Goal: Information Seeking & Learning: Learn about a topic

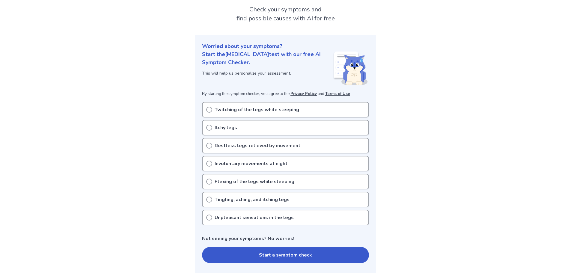
scroll to position [60, 0]
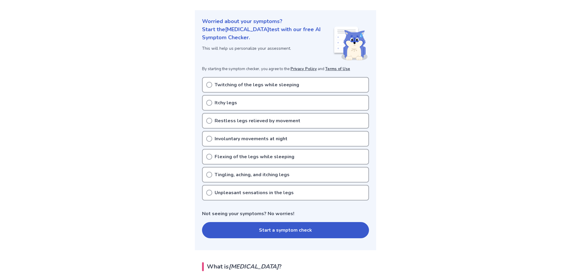
click at [236, 121] on p "Restless legs relieved by movement" at bounding box center [258, 120] width 86 height 7
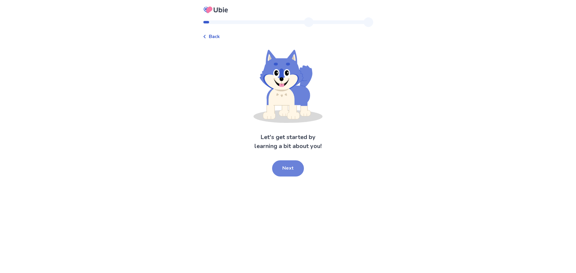
click at [280, 164] on button "Next" at bounding box center [288, 168] width 32 height 16
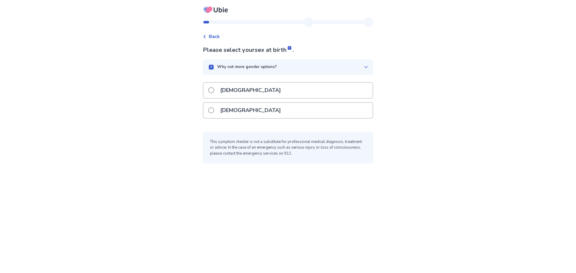
click at [214, 89] on span at bounding box center [211, 90] width 6 height 6
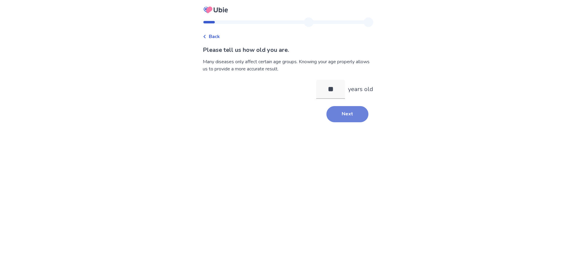
type input "**"
click at [345, 117] on button "Next" at bounding box center [347, 114] width 42 height 16
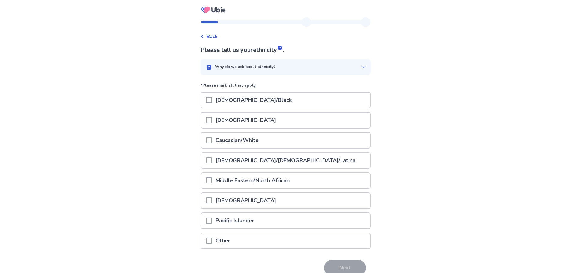
click at [224, 136] on p "Caucasian/White" at bounding box center [237, 140] width 50 height 15
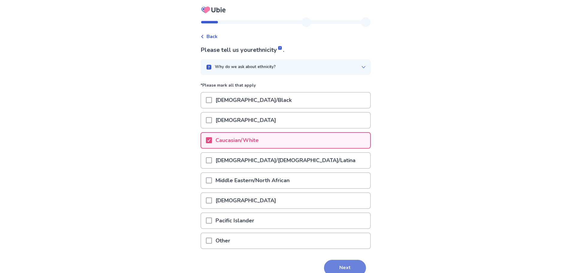
click at [348, 267] on button "Next" at bounding box center [345, 268] width 42 height 16
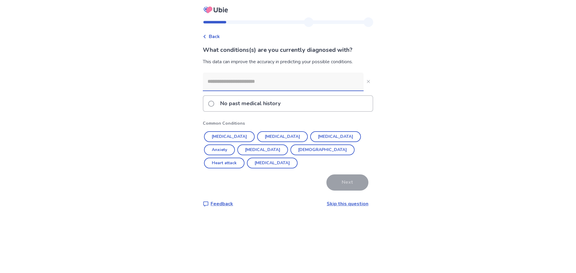
click at [354, 201] on link "Skip this question" at bounding box center [348, 204] width 42 height 7
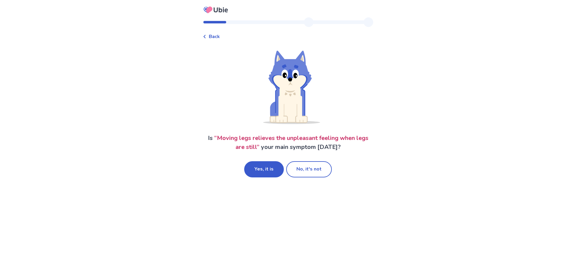
click at [311, 179] on div "Back Is “ Moving legs relieves the unpleasant feeling when legs are still ” you…" at bounding box center [288, 102] width 180 height 170
drag, startPoint x: 307, startPoint y: 173, endPoint x: 307, endPoint y: 177, distance: 4.5
click at [307, 174] on button "No, it's not" at bounding box center [309, 169] width 46 height 16
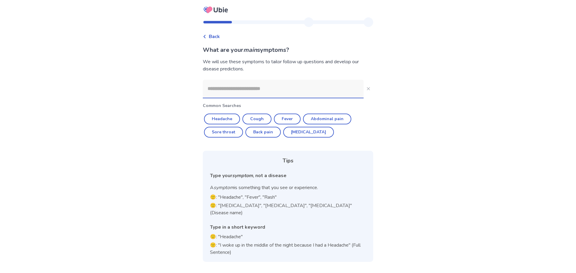
click at [264, 95] on input at bounding box center [283, 89] width 161 height 18
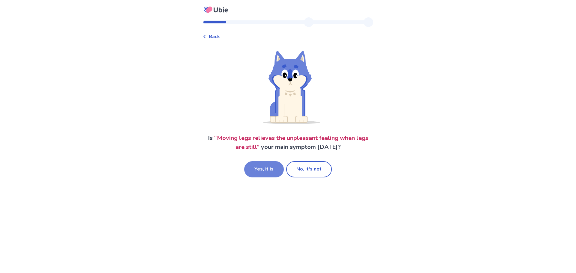
click at [269, 168] on button "Yes, it is" at bounding box center [264, 169] width 40 height 16
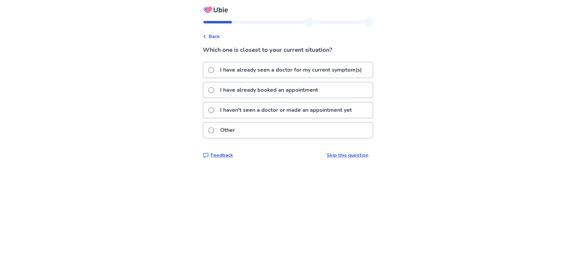
click at [263, 112] on p "I haven't seen a doctor or made an appointment yet" at bounding box center [286, 110] width 139 height 15
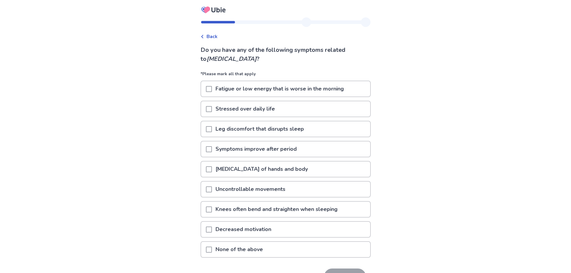
click at [212, 129] on span at bounding box center [209, 129] width 6 height 6
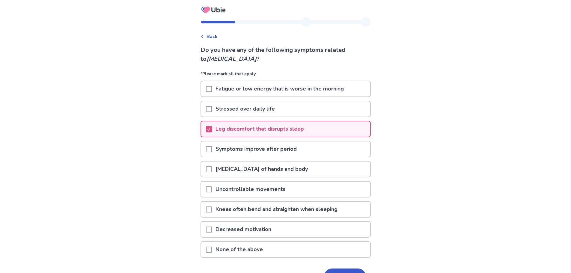
click at [212, 90] on span at bounding box center [209, 89] width 6 height 6
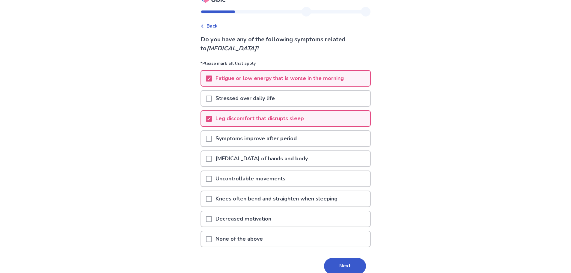
scroll to position [38, 0]
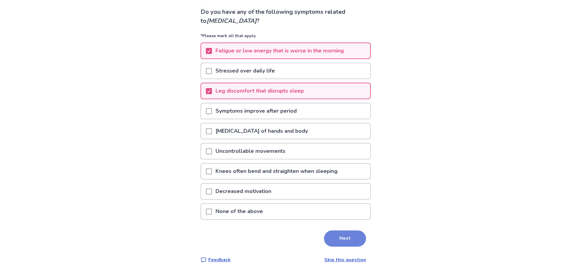
click at [335, 242] on button "Next" at bounding box center [345, 239] width 42 height 16
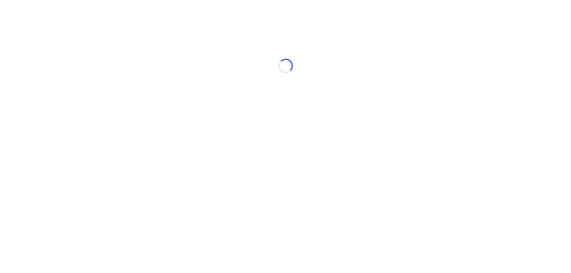
scroll to position [0, 0]
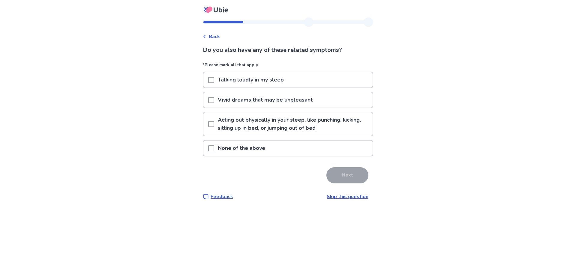
click at [214, 123] on span at bounding box center [211, 124] width 6 height 6
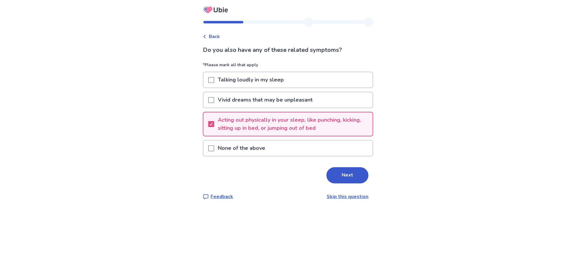
click at [214, 96] on div at bounding box center [211, 99] width 6 height 15
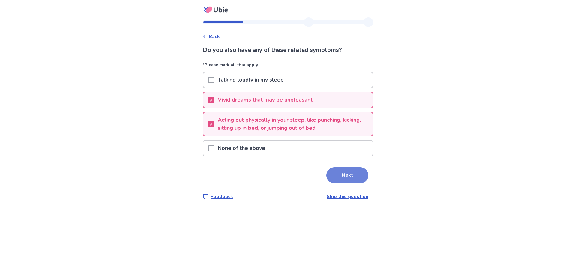
click at [345, 170] on button "Next" at bounding box center [347, 175] width 42 height 16
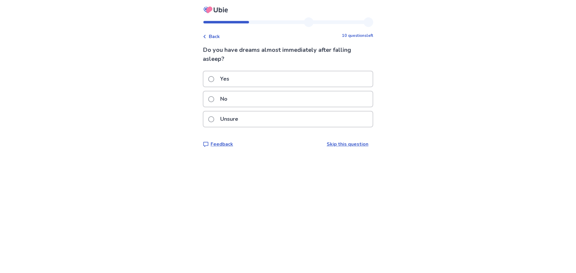
click at [239, 118] on p "Unsure" at bounding box center [229, 119] width 25 height 15
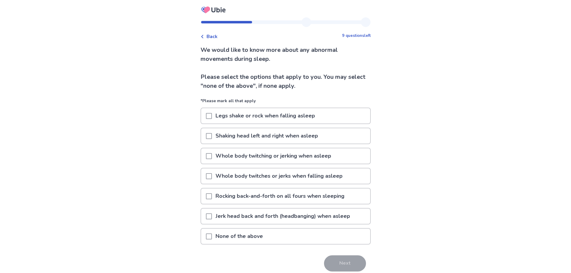
click at [211, 236] on span at bounding box center [209, 237] width 6 height 6
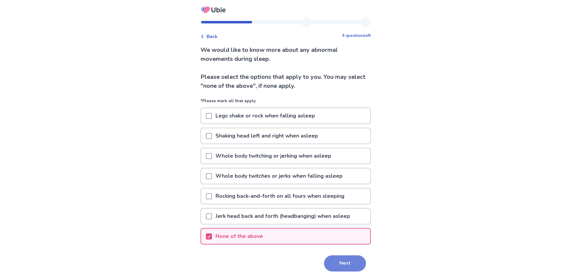
click at [328, 268] on button "Next" at bounding box center [345, 264] width 42 height 16
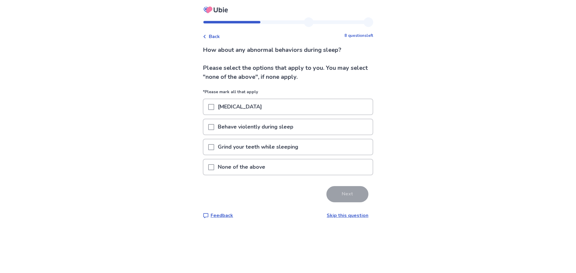
click at [214, 146] on span at bounding box center [211, 147] width 6 height 6
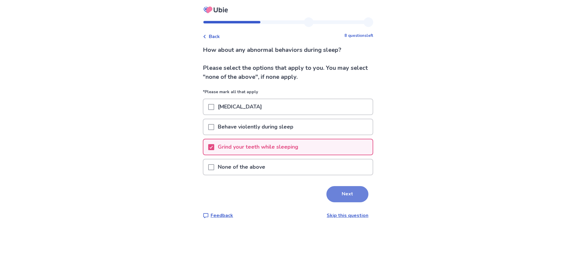
click at [339, 192] on button "Next" at bounding box center [347, 194] width 42 height 16
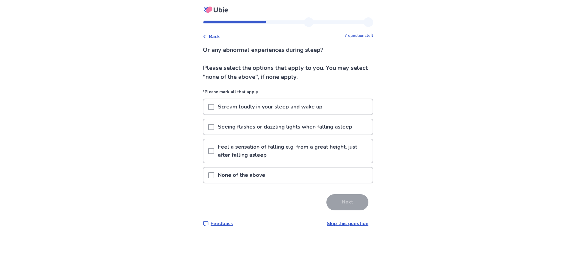
click at [226, 174] on p "None of the above" at bounding box center [241, 175] width 55 height 15
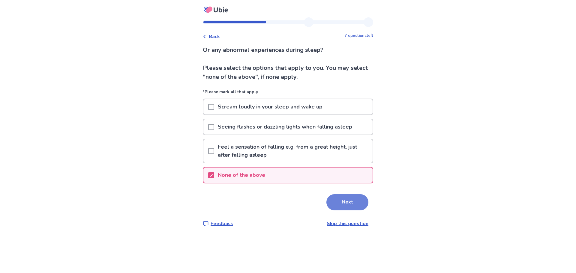
click at [352, 204] on button "Next" at bounding box center [347, 202] width 42 height 16
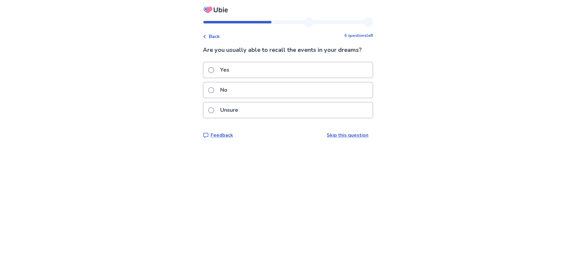
click at [233, 114] on p "Unsure" at bounding box center [229, 110] width 25 height 15
click at [225, 98] on p "No" at bounding box center [224, 89] width 14 height 15
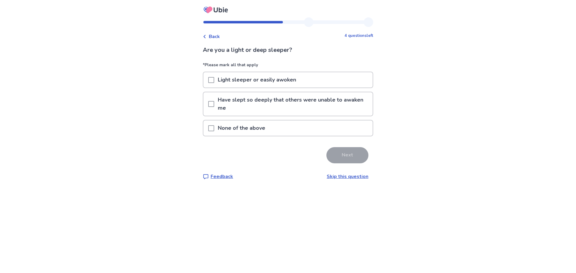
click at [214, 128] on span at bounding box center [211, 128] width 6 height 6
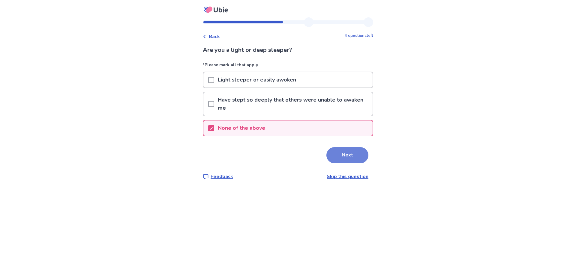
click at [346, 155] on button "Next" at bounding box center [347, 155] width 42 height 16
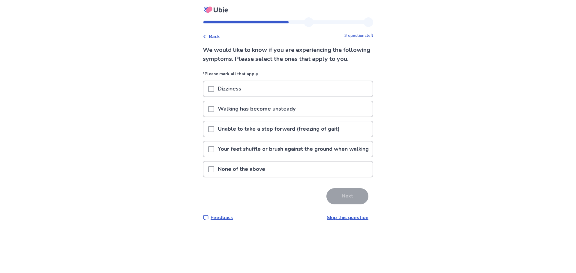
click at [214, 152] on span at bounding box center [211, 149] width 6 height 6
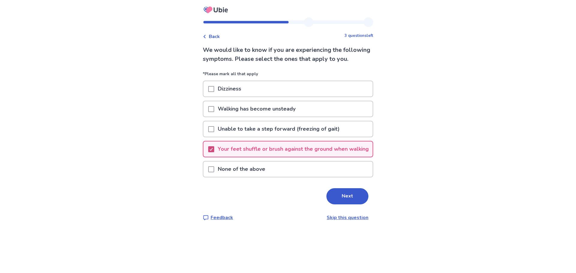
click at [213, 151] on icon at bounding box center [211, 149] width 4 height 3
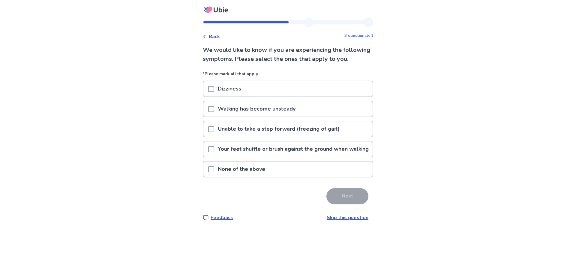
drag, startPoint x: 211, startPoint y: 185, endPoint x: 219, endPoint y: 186, distance: 8.2
click at [211, 177] on div "None of the above" at bounding box center [287, 169] width 169 height 15
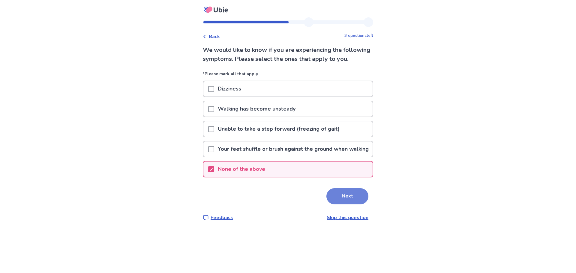
click at [343, 205] on button "Next" at bounding box center [347, 196] width 42 height 16
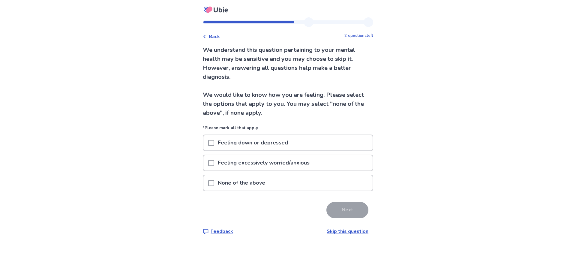
click at [327, 231] on link "Skip this question" at bounding box center [348, 231] width 42 height 7
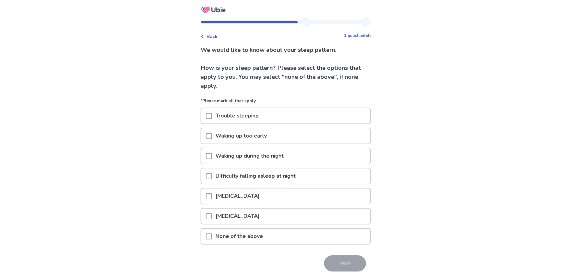
click at [211, 115] on span at bounding box center [209, 116] width 6 height 6
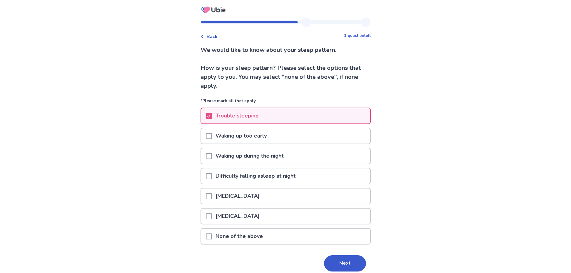
drag, startPoint x: 213, startPoint y: 157, endPoint x: 220, endPoint y: 163, distance: 8.7
click at [212, 157] on span at bounding box center [209, 156] width 6 height 6
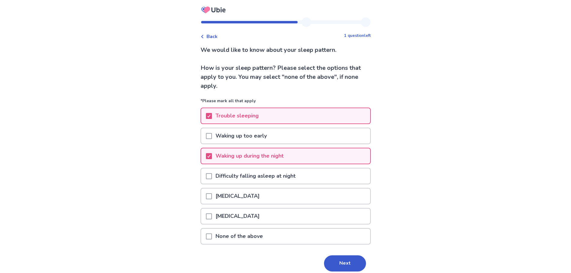
click at [211, 177] on span at bounding box center [209, 176] width 6 height 6
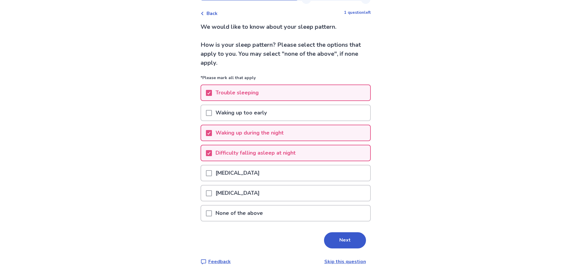
scroll to position [25, 0]
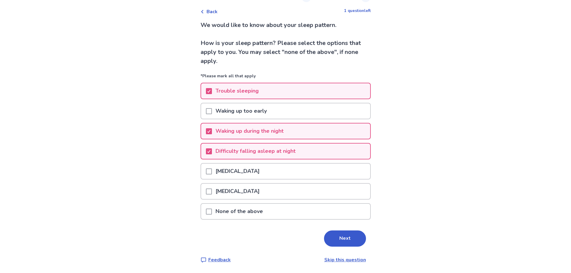
drag, startPoint x: 210, startPoint y: 175, endPoint x: 211, endPoint y: 179, distance: 3.9
click at [210, 178] on div at bounding box center [209, 171] width 6 height 15
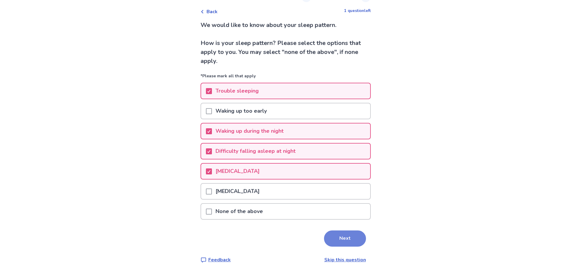
click at [335, 241] on button "Next" at bounding box center [345, 239] width 42 height 16
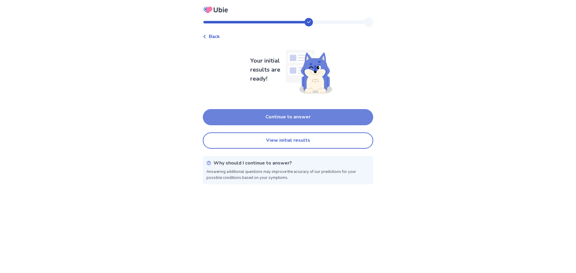
click at [310, 121] on button "Continue to answer" at bounding box center [288, 117] width 170 height 16
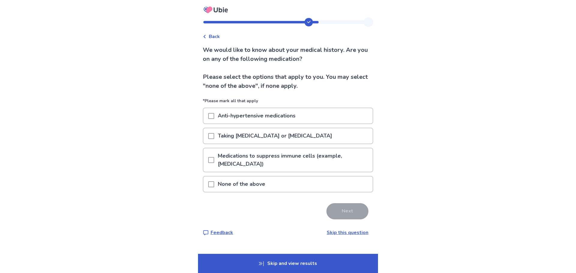
click at [214, 132] on div at bounding box center [211, 135] width 6 height 15
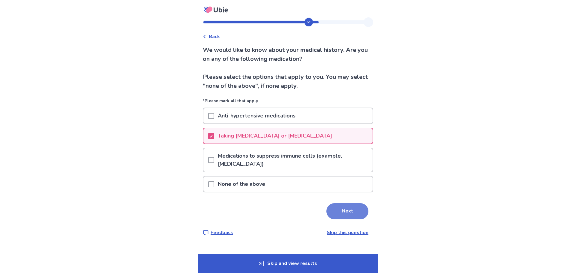
click at [343, 211] on button "Next" at bounding box center [347, 211] width 42 height 16
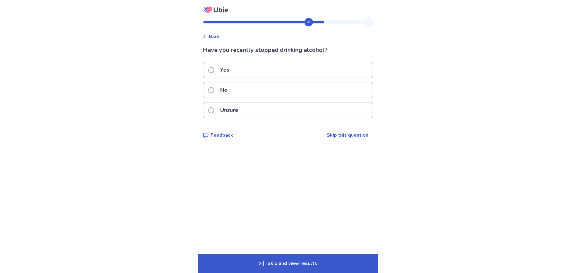
click at [225, 89] on p "No" at bounding box center [224, 89] width 14 height 15
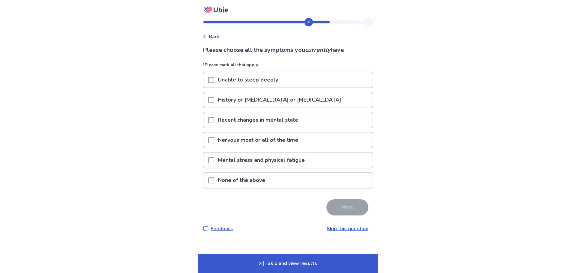
click at [214, 78] on span at bounding box center [211, 80] width 6 height 6
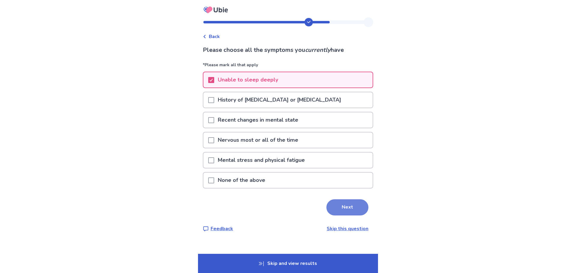
click at [339, 212] on button "Next" at bounding box center [347, 207] width 42 height 16
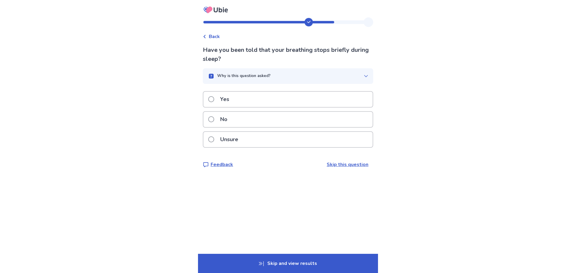
click at [223, 117] on p "No" at bounding box center [224, 119] width 14 height 15
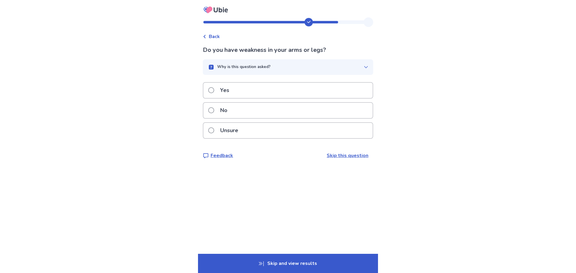
click at [224, 92] on p "Yes" at bounding box center [225, 90] width 16 height 15
click at [224, 111] on p "No" at bounding box center [224, 110] width 14 height 15
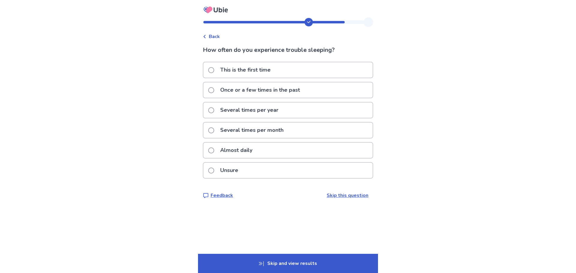
click at [233, 153] on p "Almost daily" at bounding box center [236, 150] width 39 height 15
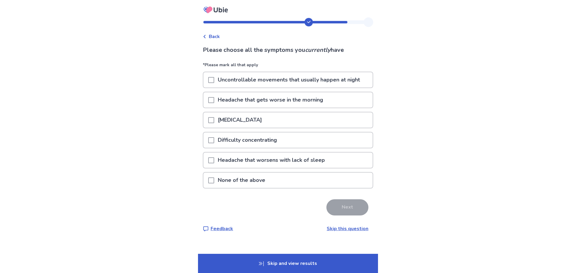
click at [233, 183] on p "None of the above" at bounding box center [241, 180] width 55 height 15
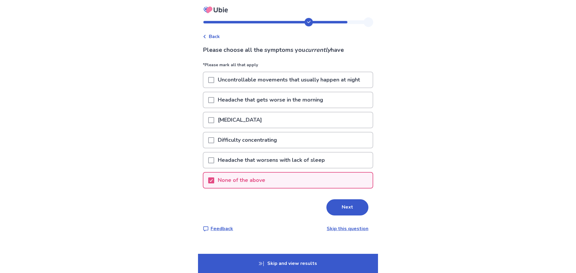
click at [342, 214] on button "Next" at bounding box center [347, 207] width 42 height 16
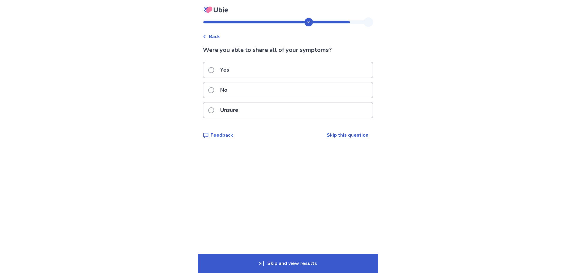
click at [231, 72] on p "Yes" at bounding box center [225, 69] width 16 height 15
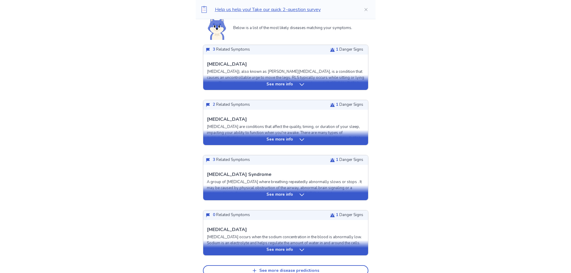
scroll to position [150, 0]
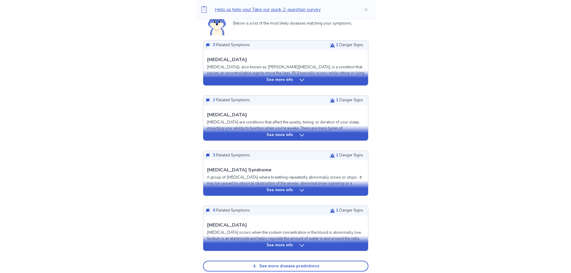
click at [277, 190] on p "See more info" at bounding box center [280, 190] width 26 height 6
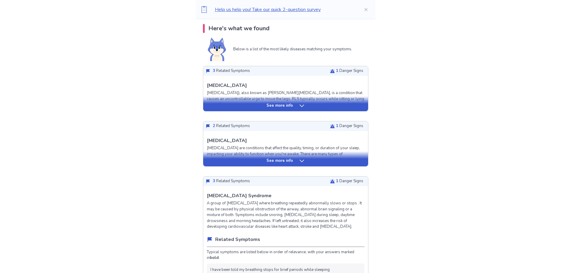
scroll to position [90, 0]
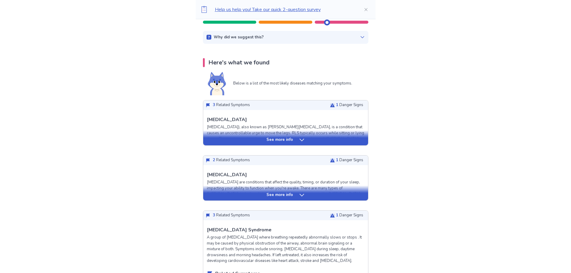
click at [283, 193] on p "See more info" at bounding box center [280, 195] width 26 height 6
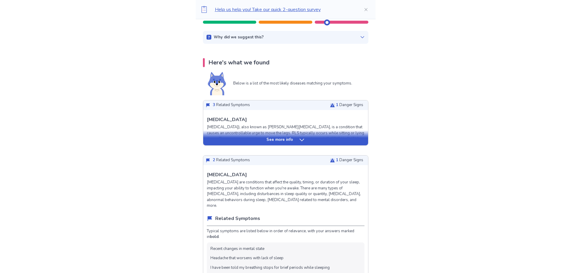
click at [274, 139] on p "See more info" at bounding box center [280, 140] width 26 height 6
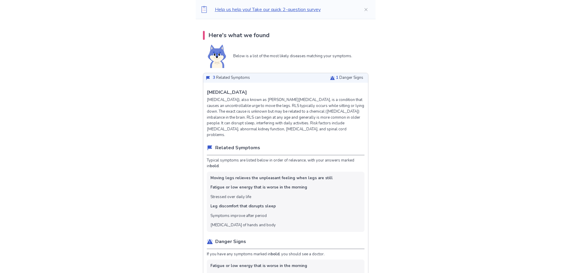
scroll to position [120, 0]
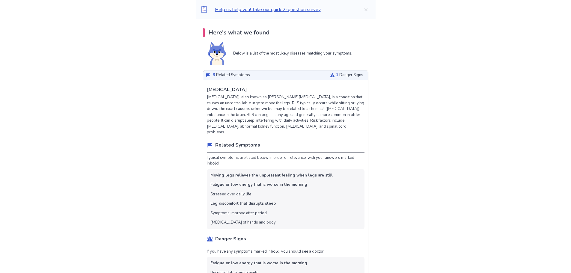
click at [220, 75] on p "3 Related Symptoms" at bounding box center [231, 75] width 37 height 6
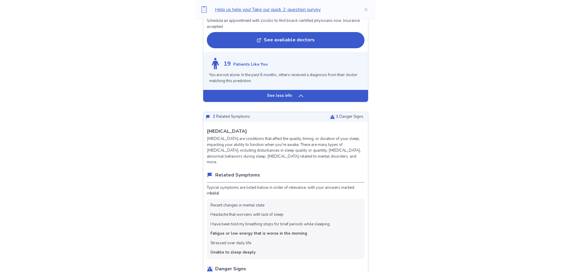
scroll to position [570, 0]
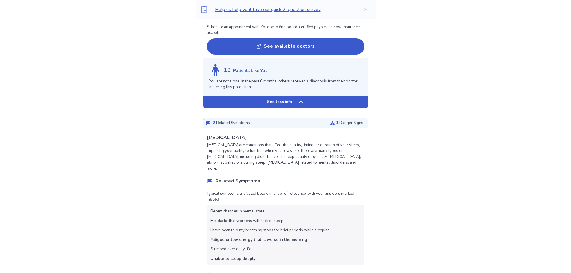
drag, startPoint x: 338, startPoint y: 121, endPoint x: 332, endPoint y: 121, distance: 6.3
click at [338, 121] on p "1 Danger Signs" at bounding box center [349, 123] width 27 height 6
click at [210, 124] on icon at bounding box center [208, 123] width 4 height 4
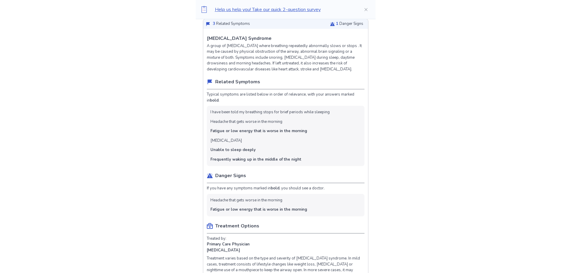
scroll to position [1170, 0]
drag, startPoint x: 195, startPoint y: 208, endPoint x: 168, endPoint y: 197, distance: 29.1
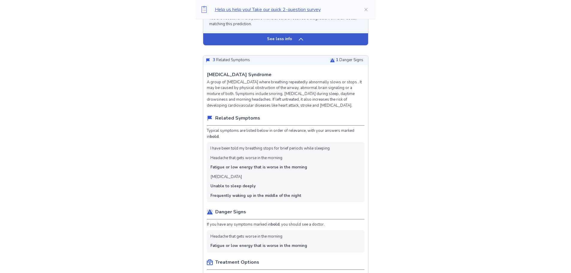
scroll to position [990, 0]
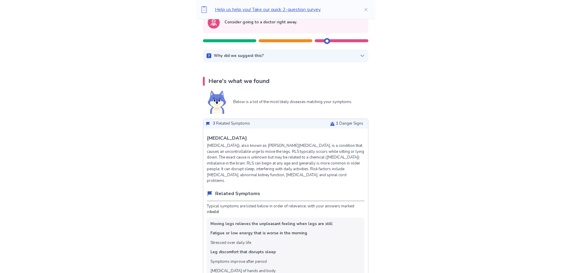
scroll to position [60, 0]
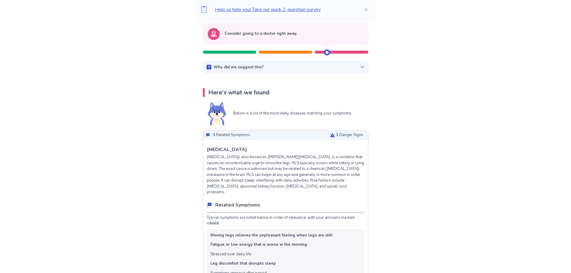
click at [242, 168] on p "[MEDICAL_DATA]), also known as [PERSON_NAME][MEDICAL_DATA], is a condition that…" at bounding box center [286, 174] width 158 height 41
click at [238, 174] on p "[MEDICAL_DATA]), also known as [PERSON_NAME][MEDICAL_DATA], is a condition that…" at bounding box center [286, 174] width 158 height 41
click at [238, 176] on p "[MEDICAL_DATA]), also known as [PERSON_NAME][MEDICAL_DATA], is a condition that…" at bounding box center [286, 174] width 158 height 41
click at [244, 207] on p "Related Symptoms" at bounding box center [237, 205] width 45 height 7
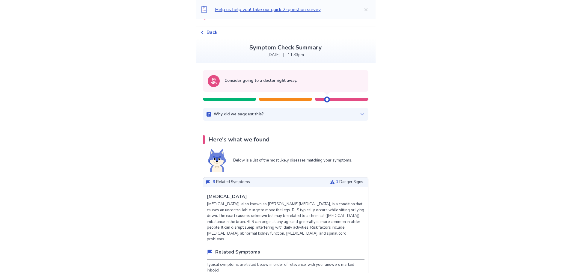
scroll to position [90, 0]
